Goal: Check status: Check status

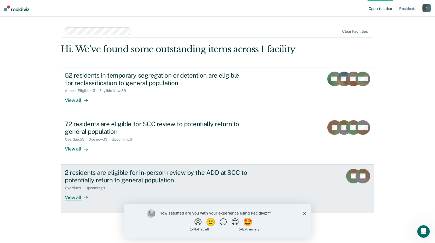
click at [74, 198] on div "View all" at bounding box center [79, 196] width 29 height 10
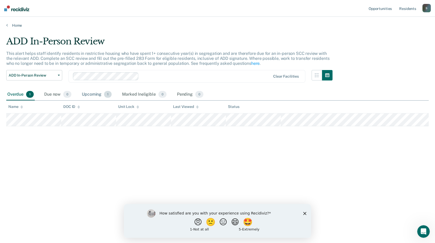
click at [87, 93] on div "Upcoming 1" at bounding box center [97, 95] width 32 height 12
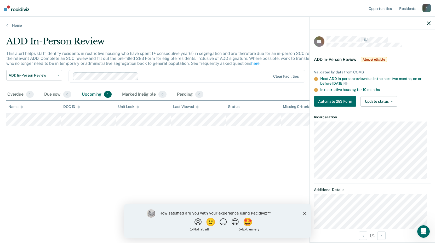
click at [214, 165] on div "ADD In-Person Review This alert helps staff identify residents in restrictive h…" at bounding box center [217, 120] width 423 height 168
click at [429, 22] on icon "button" at bounding box center [429, 23] width 4 height 4
